Goal: Entertainment & Leisure: Consume media (video, audio)

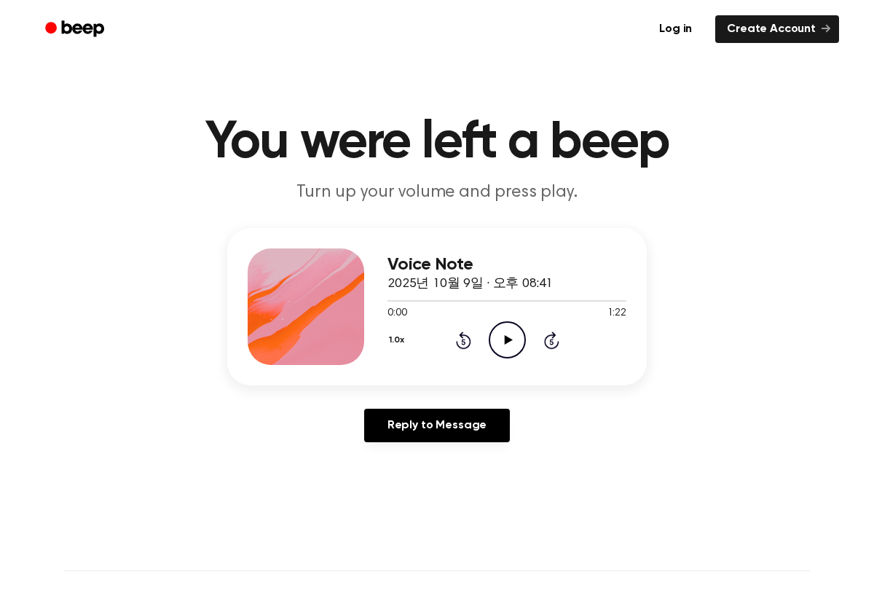
click at [513, 344] on icon "Play Audio" at bounding box center [506, 339] width 37 height 37
click at [506, 340] on icon at bounding box center [508, 339] width 8 height 9
click at [506, 340] on icon "Pause Audio" at bounding box center [506, 339] width 37 height 37
click at [506, 340] on icon at bounding box center [508, 339] width 8 height 9
click at [505, 333] on icon "Pause Audio" at bounding box center [506, 339] width 37 height 37
